Goal: Transaction & Acquisition: Purchase product/service

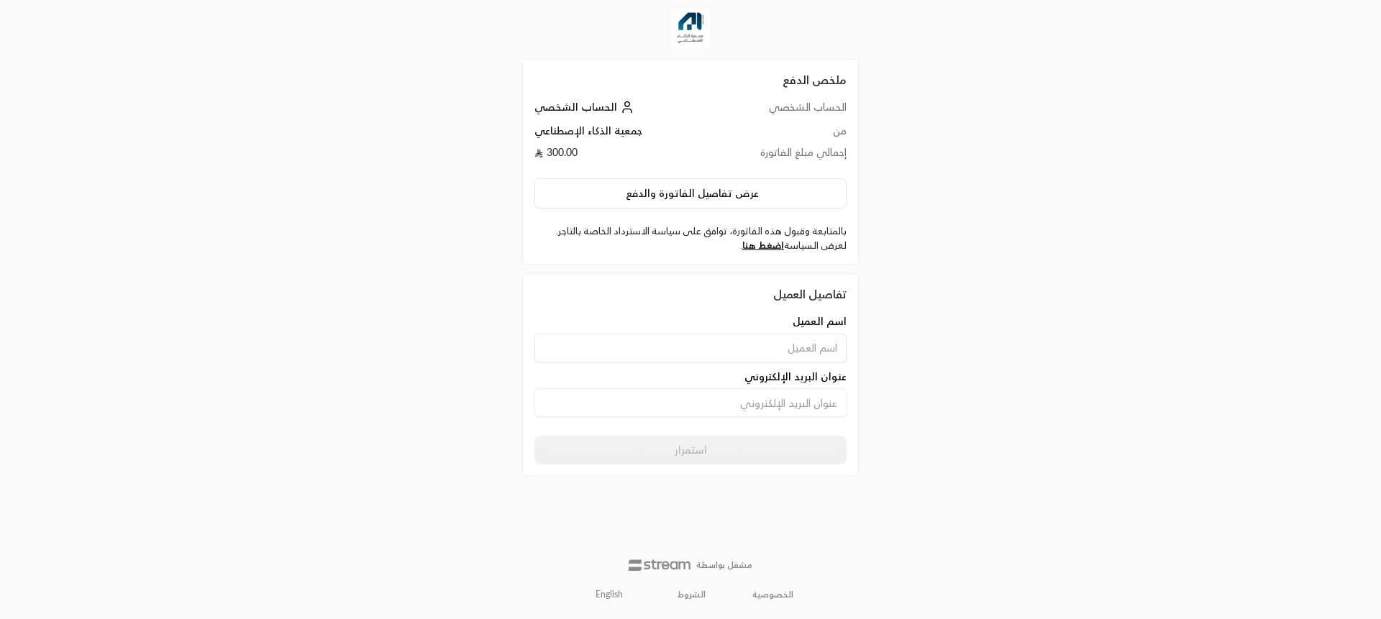
click at [825, 356] on input at bounding box center [691, 348] width 312 height 29
click at [912, 358] on div "ملخص الدفع الحساب الشخصي الحساب الشخصي من جمعية الذكاء الإصطناعي إجمالي مبلغ ال…" at bounding box center [690, 309] width 691 height 619
click at [817, 412] on input at bounding box center [691, 403] width 312 height 29
click at [955, 412] on div "ملخص الدفع الحساب الشخصي الحساب الشخصي من جمعية الذكاء الإصطناعي إجمالي مبلغ ال…" at bounding box center [690, 309] width 691 height 619
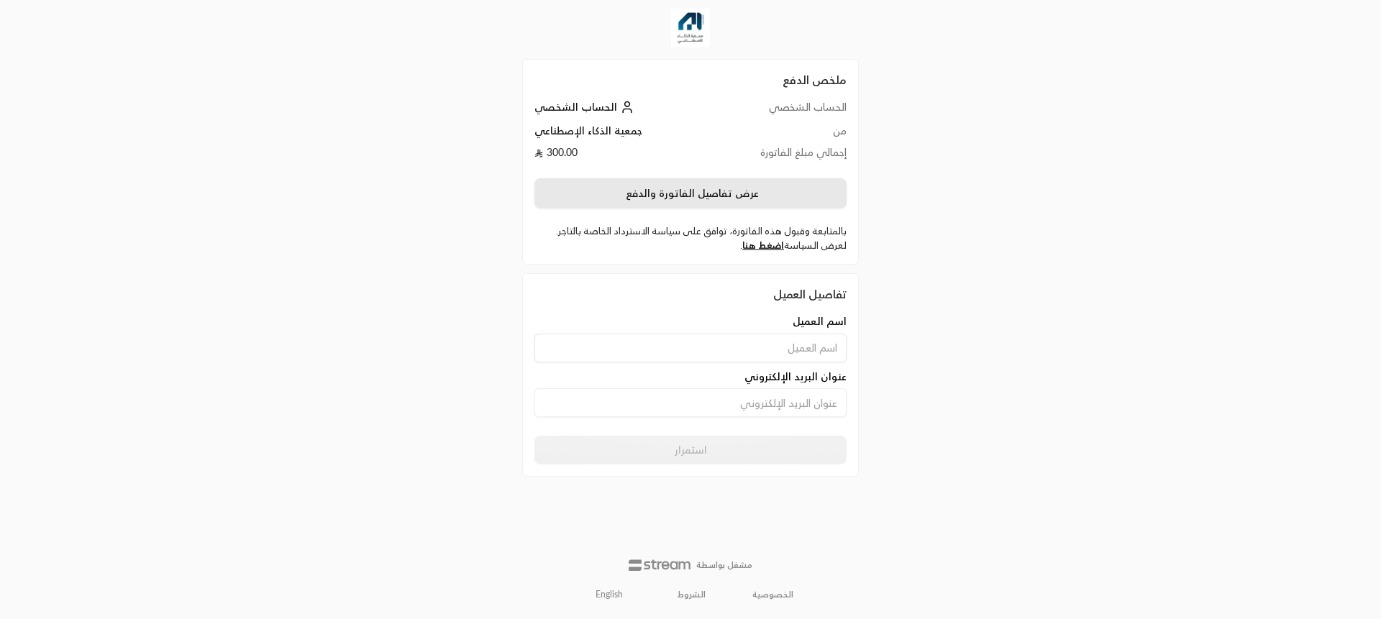
click at [709, 201] on button "عرض تفاصيل الفاتورة والدفع" at bounding box center [691, 193] width 312 height 30
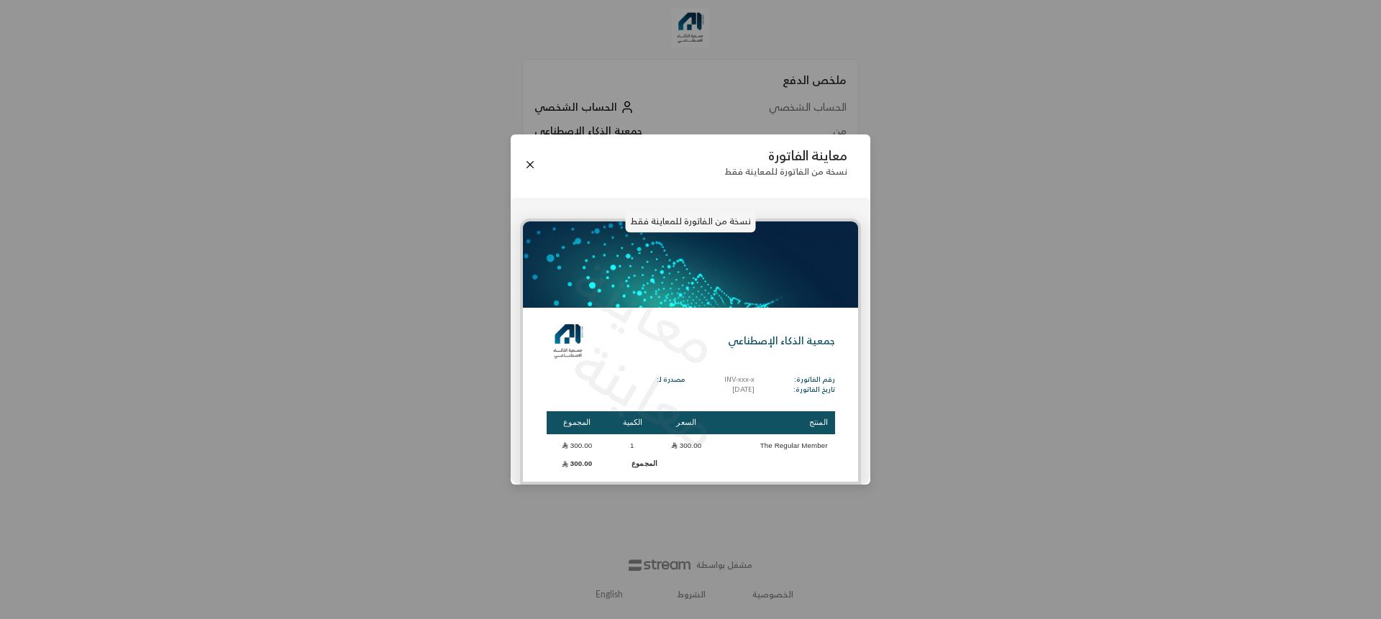
click at [941, 427] on div "معاينة الفاتورة نسخة من الفاتورة للمعاينة فقط نسخة من الفاتورة للمعاينة فقط معا…" at bounding box center [690, 309] width 1381 height 619
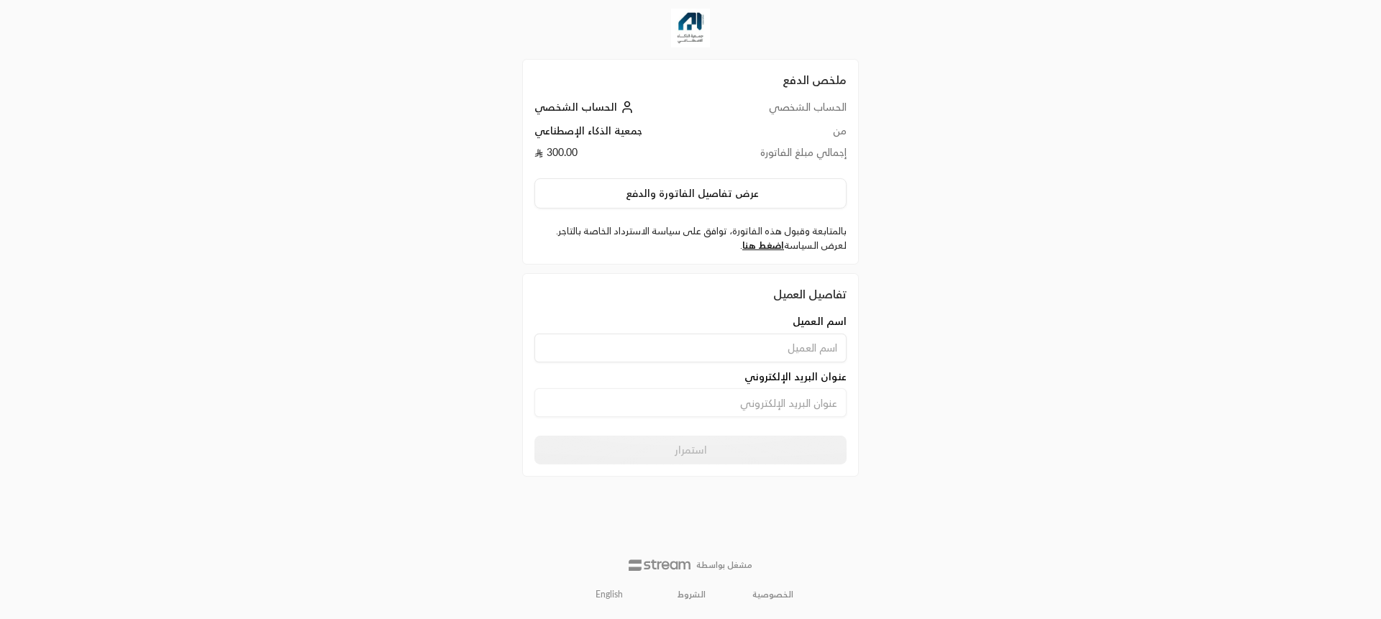
click at [807, 360] on input at bounding box center [691, 348] width 312 height 29
click at [898, 352] on div "ملخص الدفع الحساب الشخصي الحساب الشخصي من جمعية الذكاء الإصطناعي إجمالي مبلغ ال…" at bounding box center [690, 309] width 691 height 619
click at [762, 343] on input at bounding box center [691, 348] width 312 height 29
type input "sdfasdf"
drag, startPoint x: 798, startPoint y: 401, endPoint x: 825, endPoint y: 411, distance: 28.2
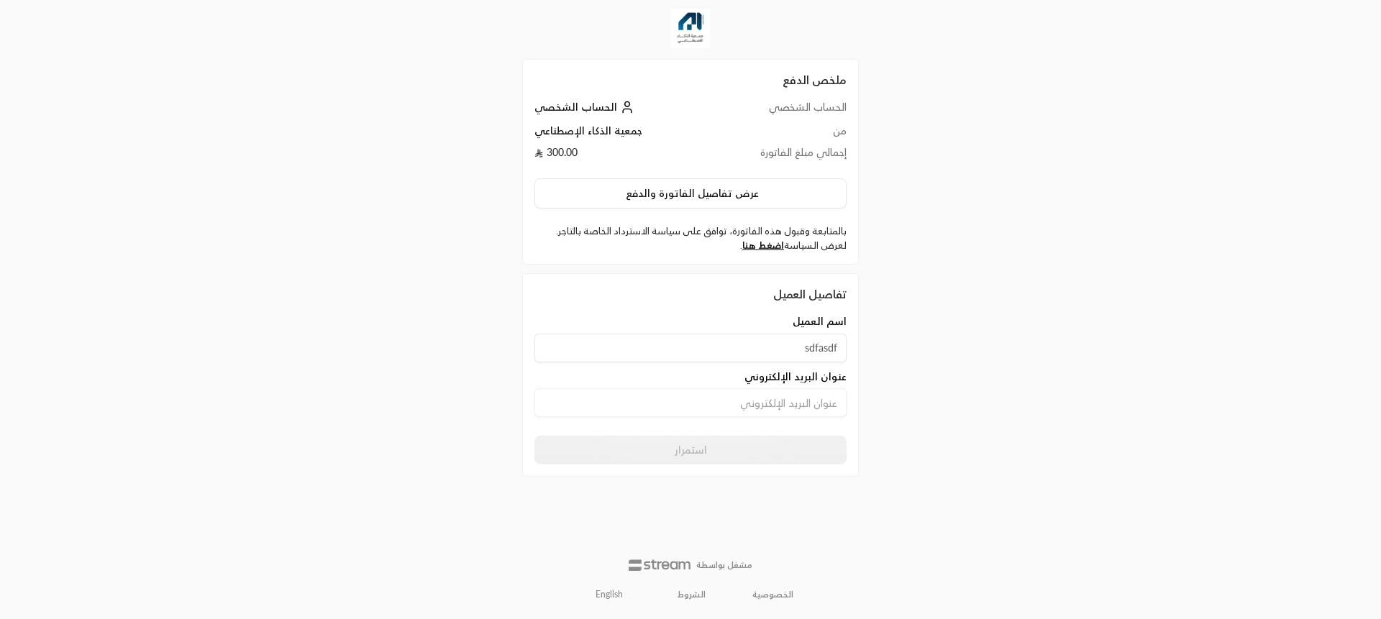
click at [800, 404] on input at bounding box center [691, 403] width 312 height 29
type input "asdfasdf"
click at [781, 354] on input "sdfasdf" at bounding box center [691, 348] width 312 height 29
type input "hossam"
type input "hossamelgamal13@gmail.com"
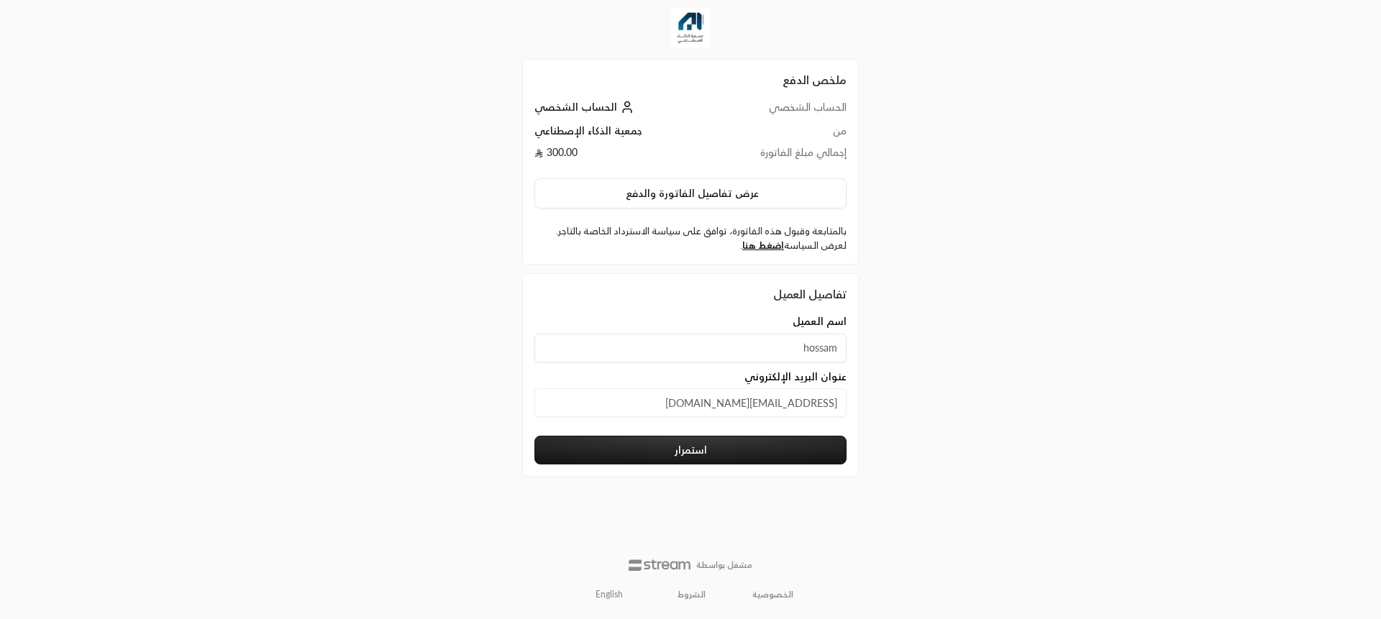
click at [991, 501] on div "ملخص الدفع الحساب الشخصي الحساب الشخصي من جمعية الذكاء الإصطناعي إجمالي مبلغ ال…" at bounding box center [690, 309] width 691 height 619
